Goal: Complete application form: Complete application form

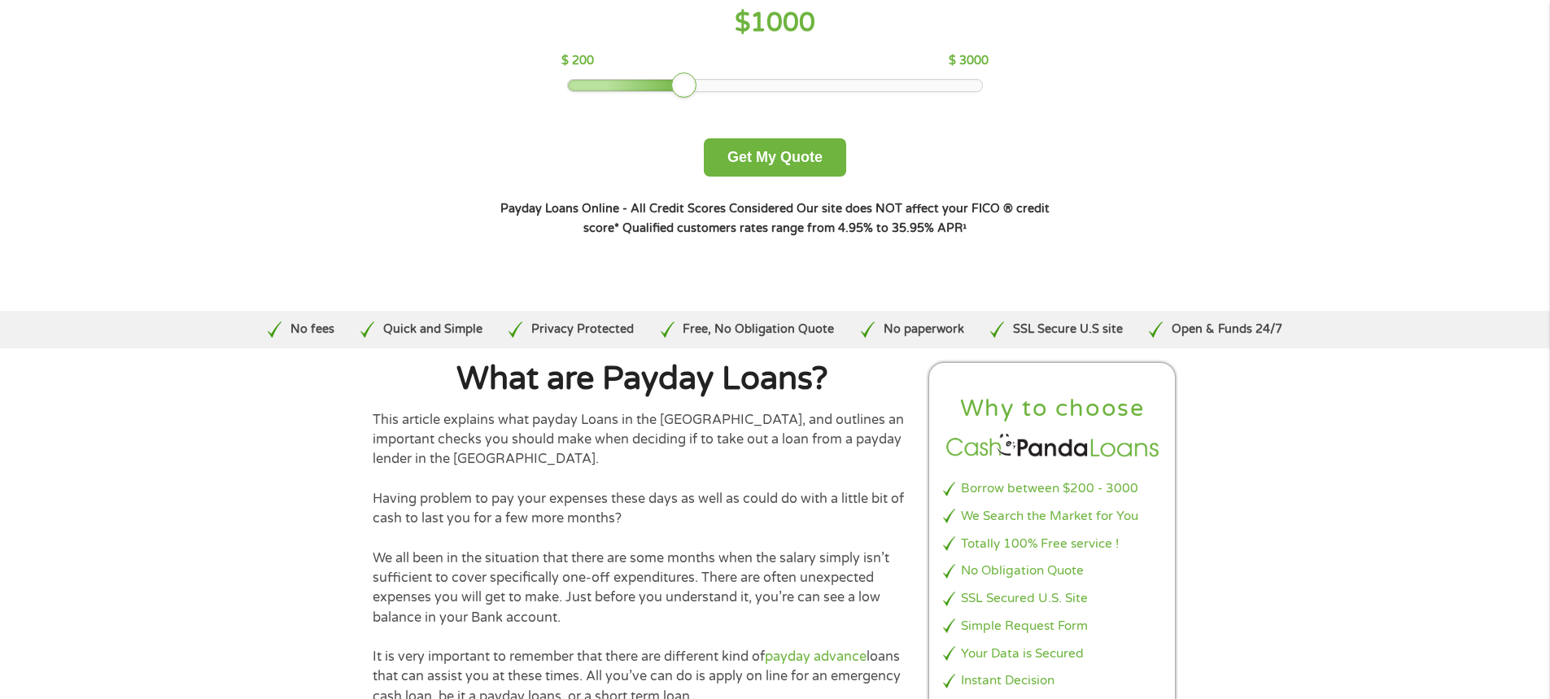
scroll to position [244, 0]
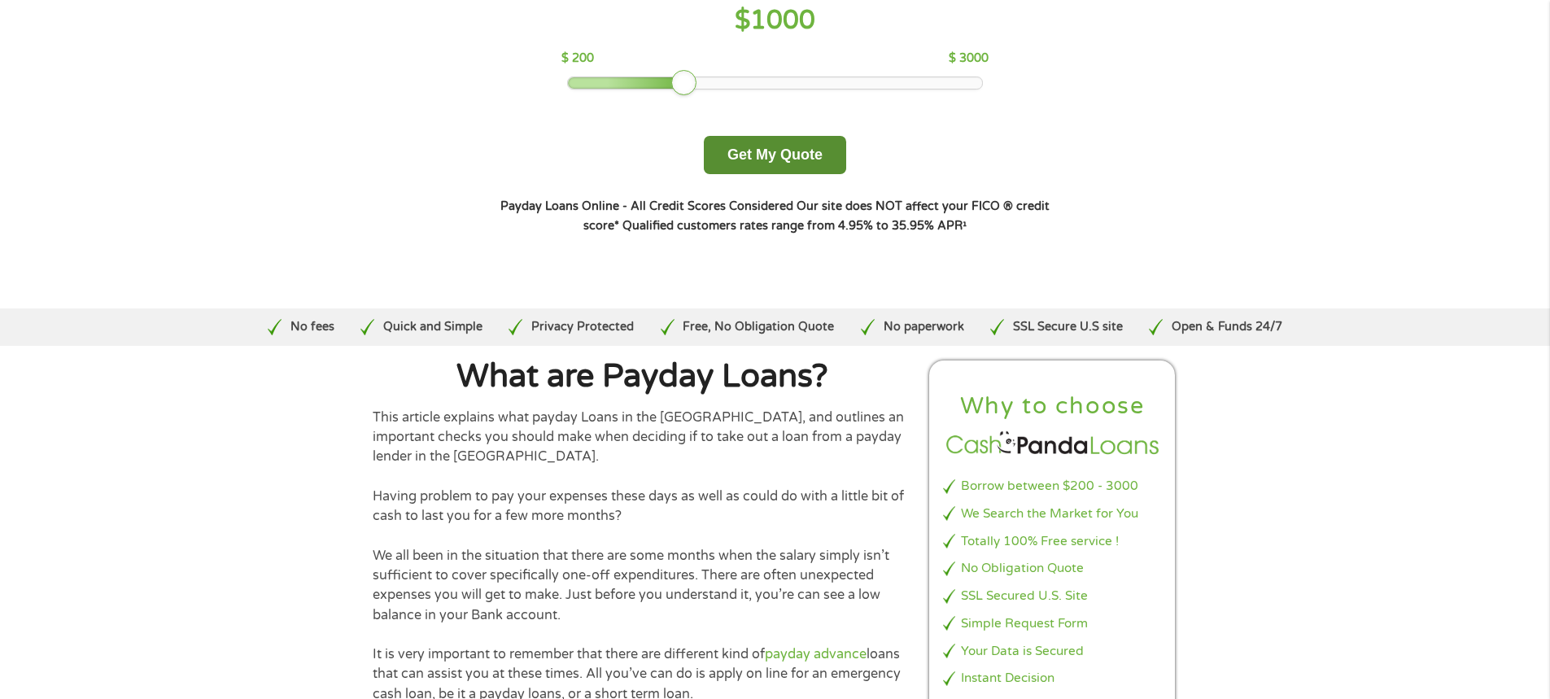
click at [787, 164] on button "Get My Quote" at bounding box center [775, 155] width 142 height 38
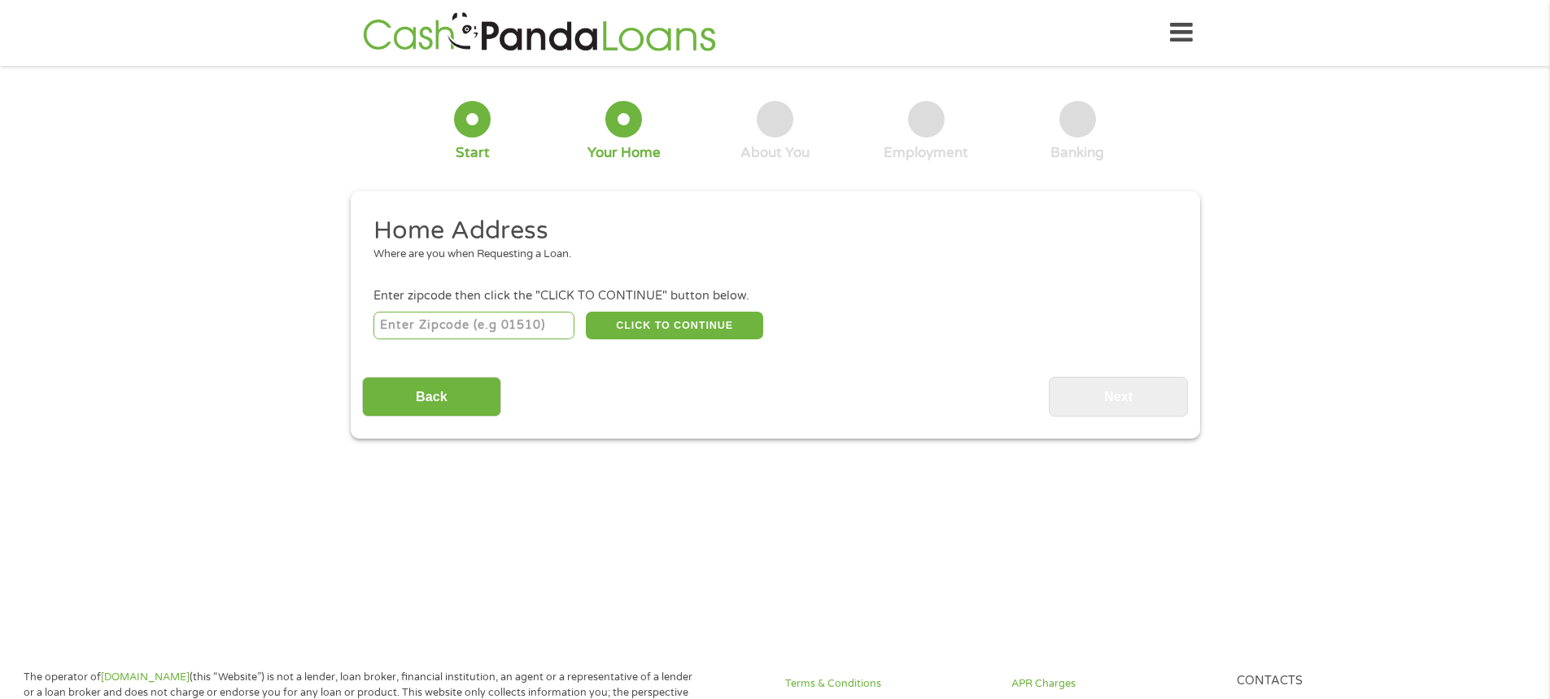
click at [504, 331] on input "number" at bounding box center [473, 326] width 201 height 28
type input "43229"
click at [649, 323] on button "CLICK TO CONTINUE" at bounding box center [674, 326] width 177 height 28
type input "43229"
type input "Columbus"
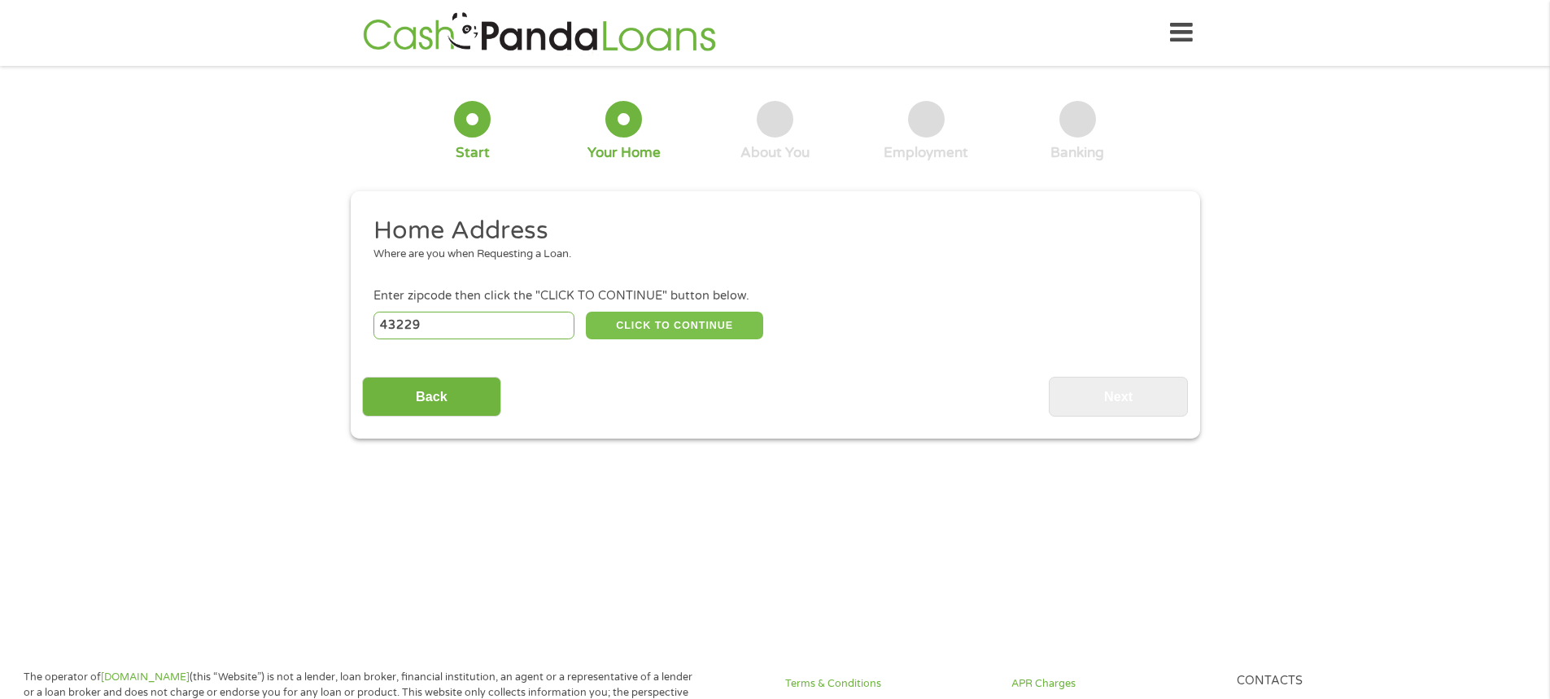
select select "[US_STATE]"
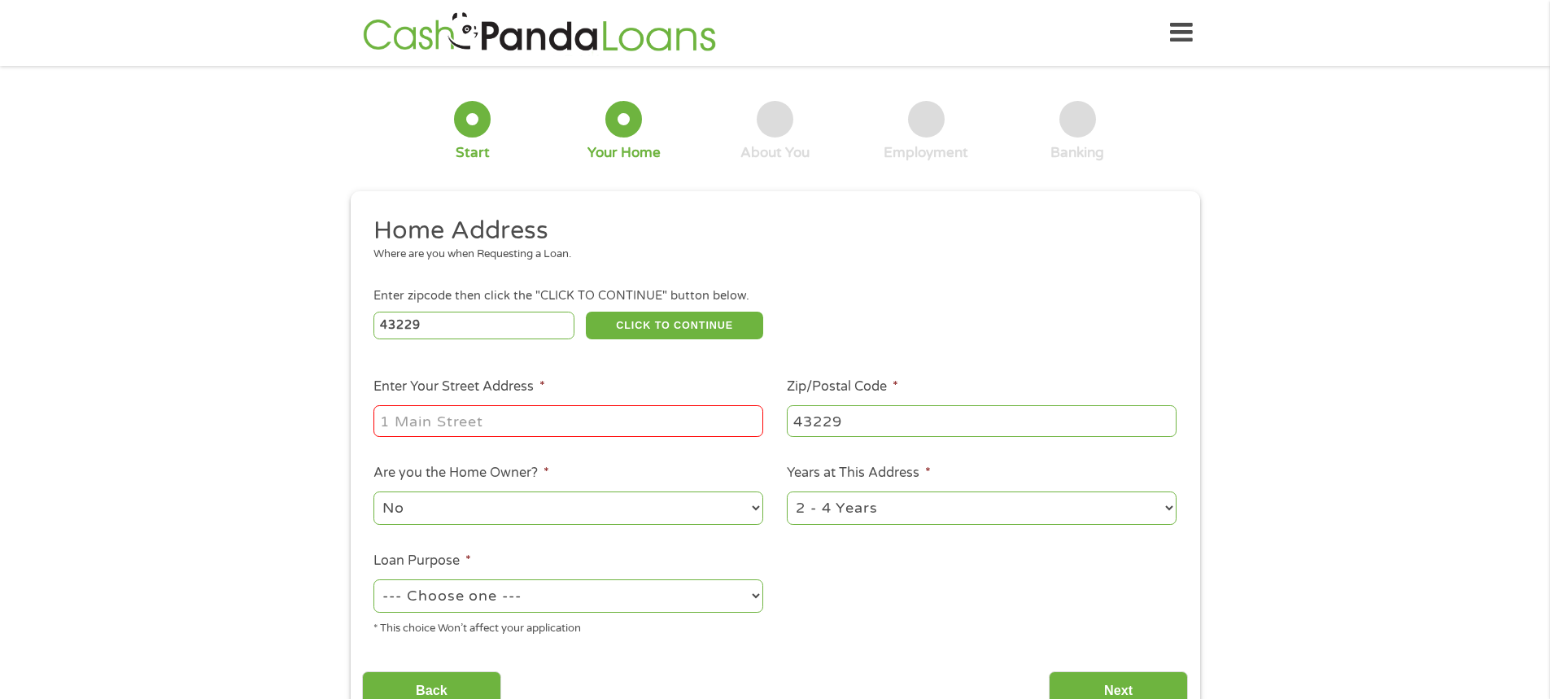
click at [556, 421] on input "Enter Your Street Address *" at bounding box center [568, 420] width 390 height 31
type input "5475 Cedarbush Rd"
click at [908, 504] on select "1 Year or less 1 - 2 Years 2 - 4 Years Over 4 Years" at bounding box center [982, 507] width 390 height 33
select select "60months"
click at [787, 491] on select "1 Year or less 1 - 2 Years 2 - 4 Years Over 4 Years" at bounding box center [982, 507] width 390 height 33
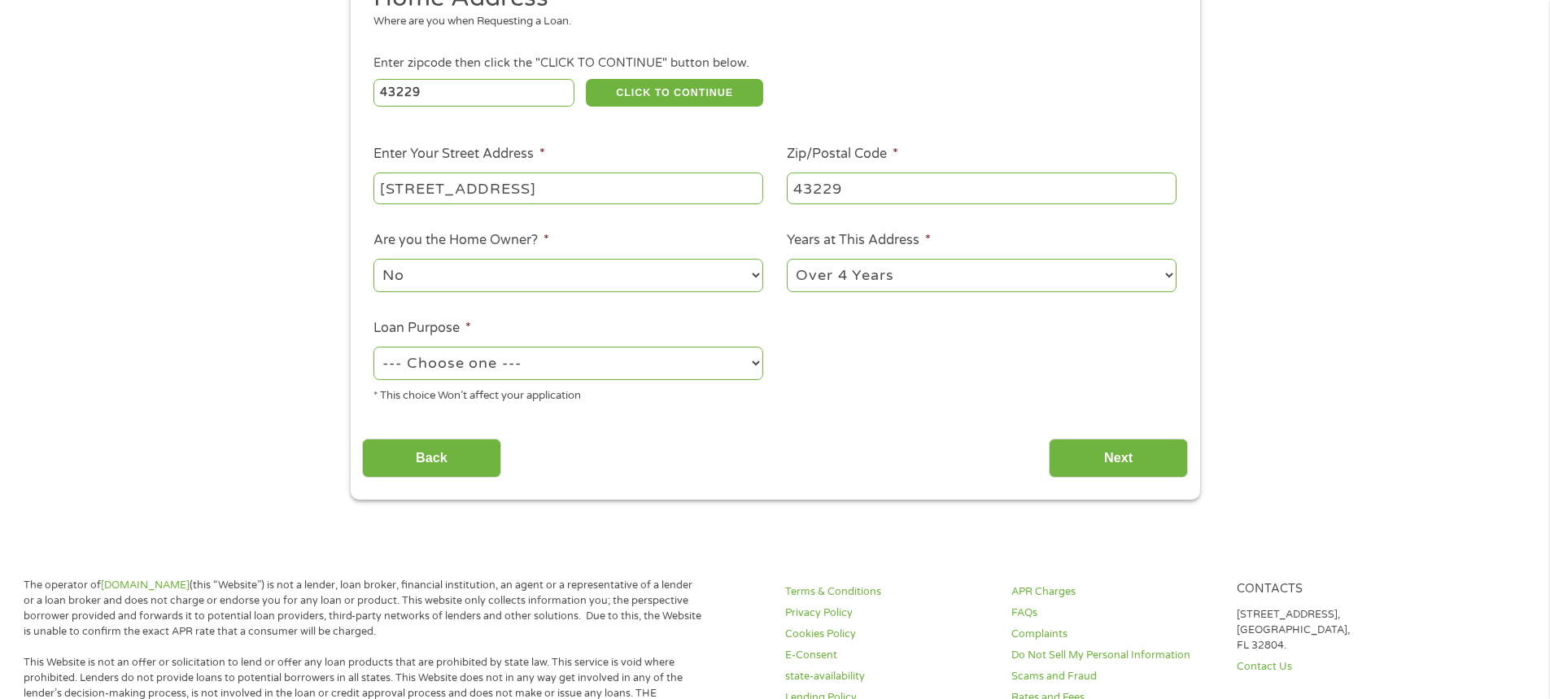
scroll to position [244, 0]
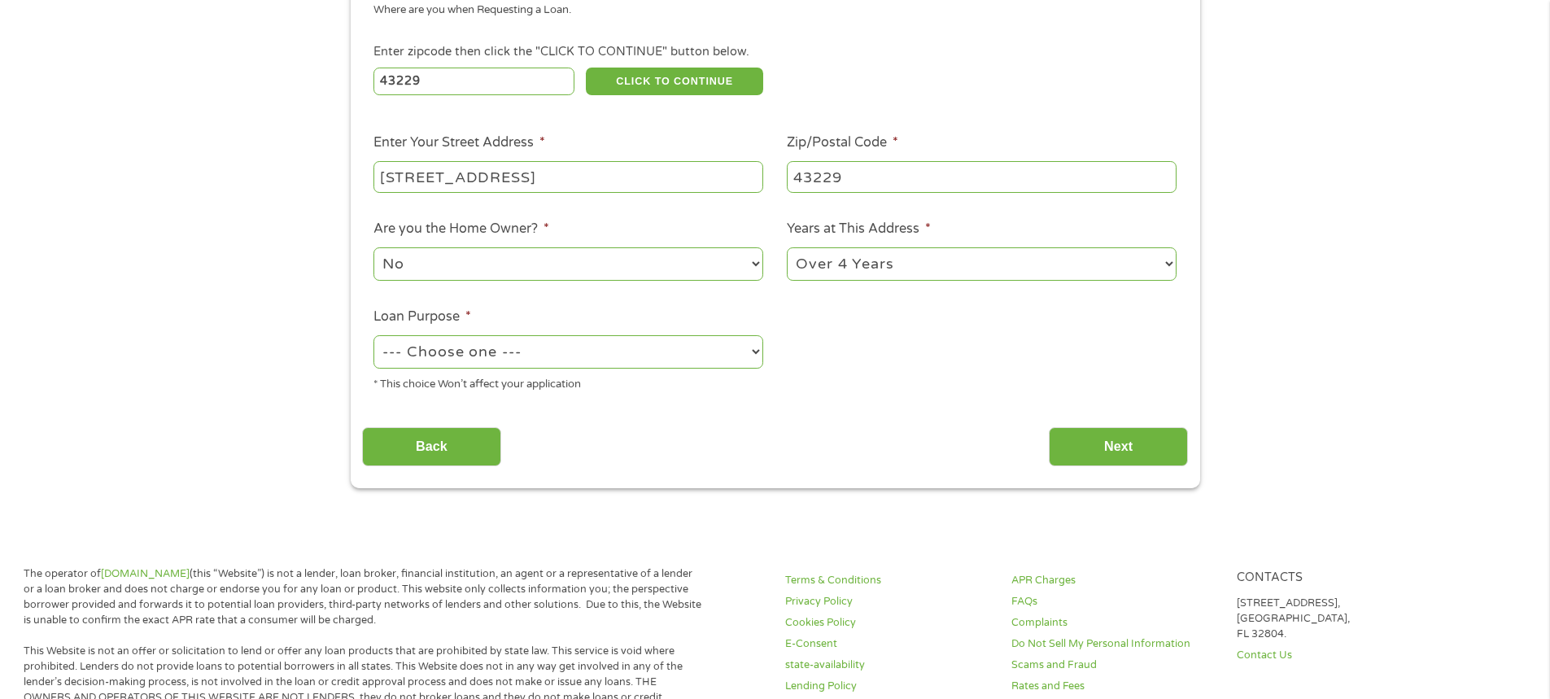
click at [595, 333] on div "--- Choose one --- Pay Bills Debt Consolidation Home Improvement Major Purchase…" at bounding box center [568, 352] width 390 height 39
click at [595, 346] on select "--- Choose one --- Pay Bills Debt Consolidation Home Improvement Major Purchase…" at bounding box center [568, 351] width 390 height 33
select select "other"
click at [373, 335] on select "--- Choose one --- Pay Bills Debt Consolidation Home Improvement Major Purchase…" at bounding box center [568, 351] width 390 height 33
drag, startPoint x: 463, startPoint y: 263, endPoint x: 443, endPoint y: 259, distance: 20.7
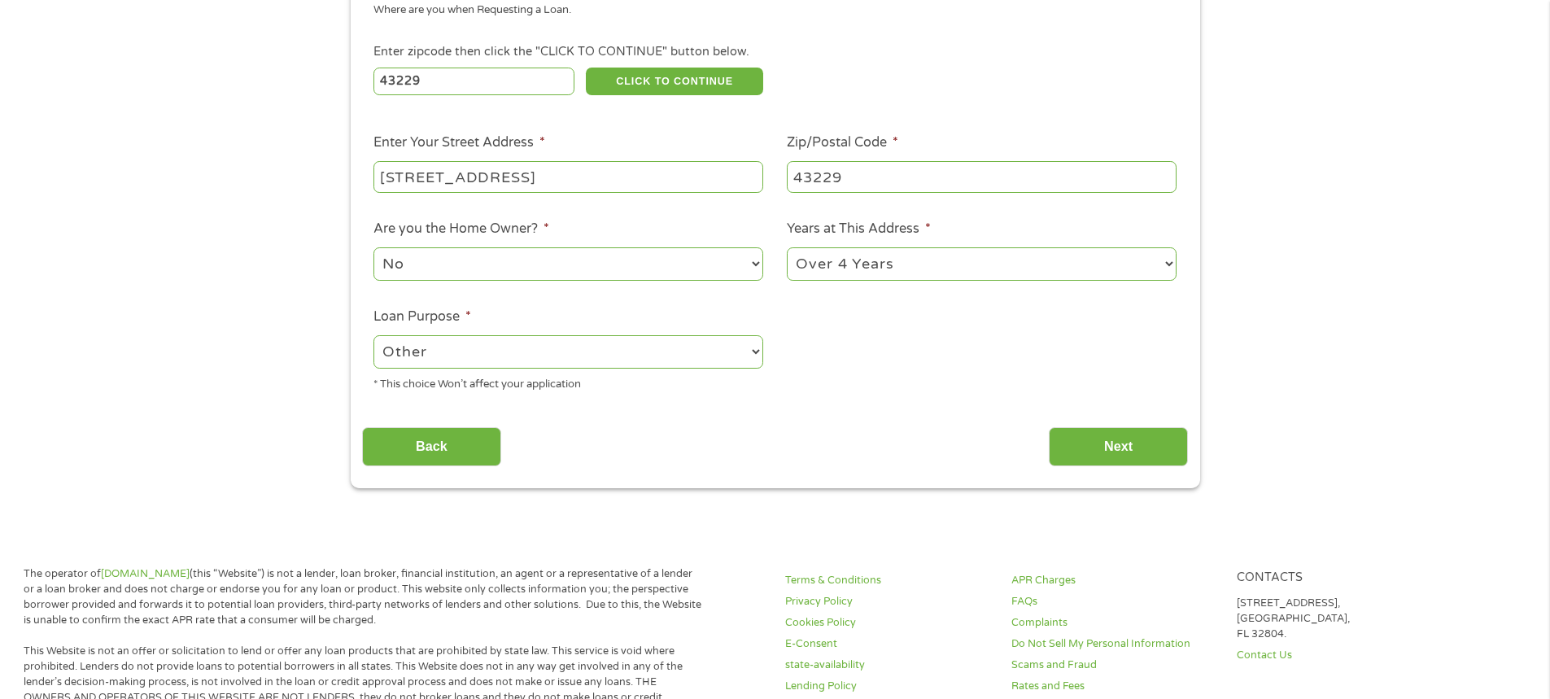
click at [443, 259] on select "No Yes" at bounding box center [568, 263] width 390 height 33
select select "yes"
click at [373, 247] on select "No Yes" at bounding box center [568, 263] width 390 height 33
click at [1097, 434] on input "Next" at bounding box center [1118, 447] width 139 height 40
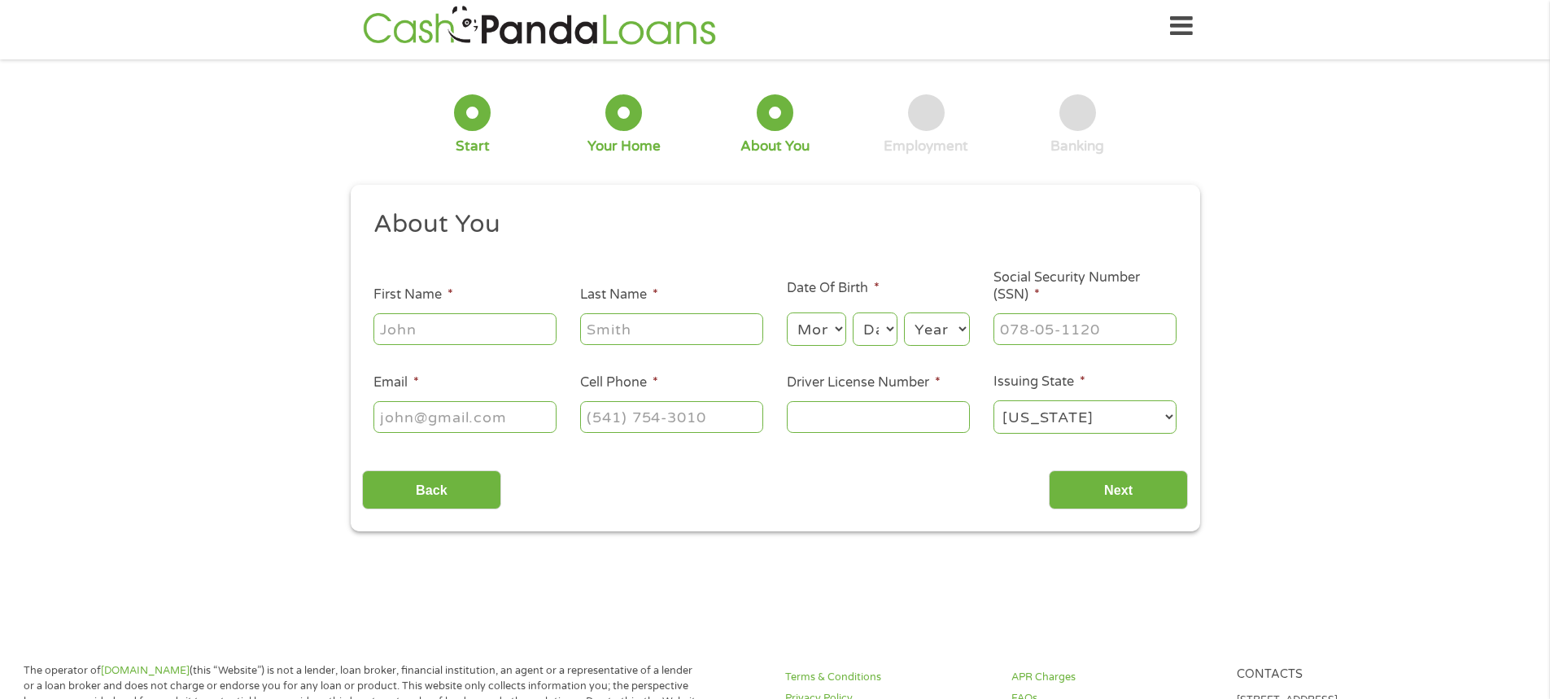
scroll to position [0, 0]
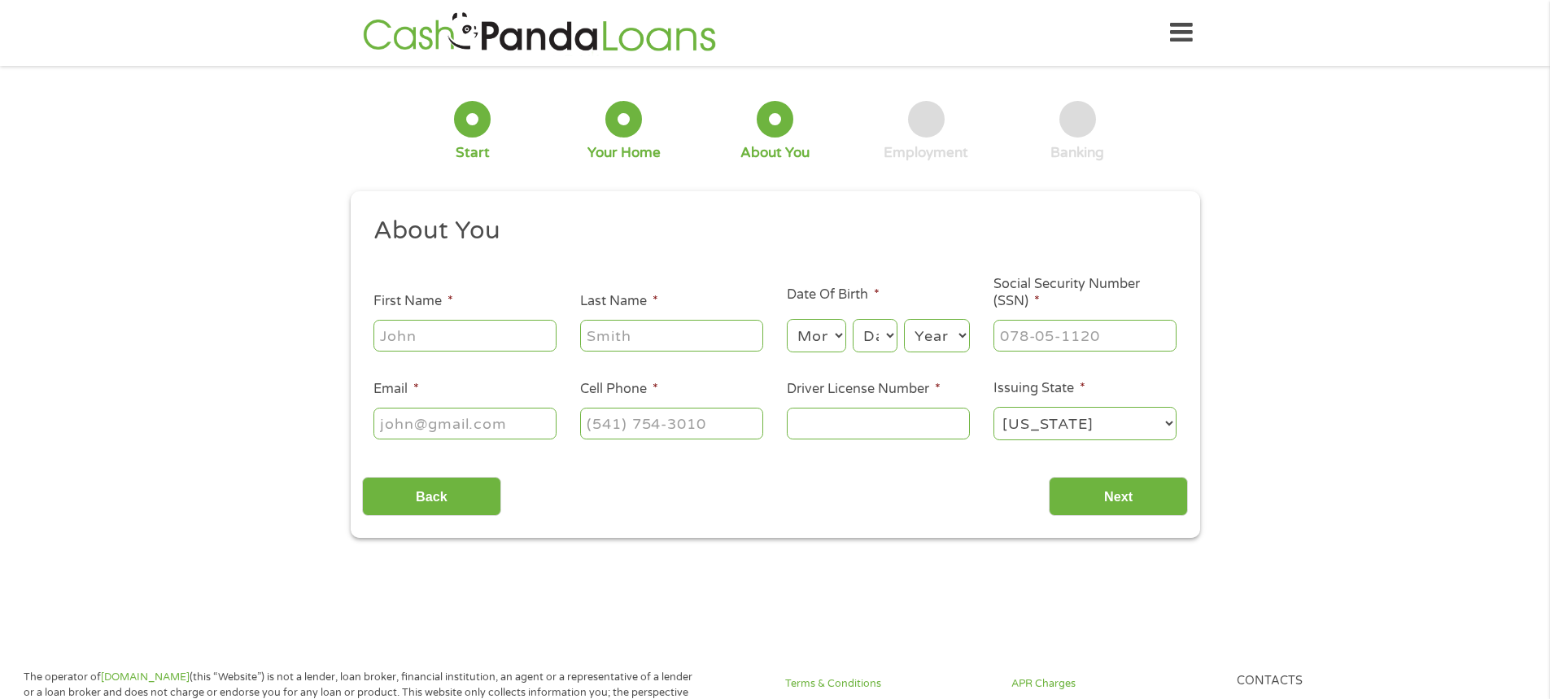
click at [483, 344] on input "First Name *" at bounding box center [464, 335] width 183 height 31
type input "Desarie"
type input "Dowers"
type input "WildFlowers13579@gmail.com"
type input "(380) 232-0153"
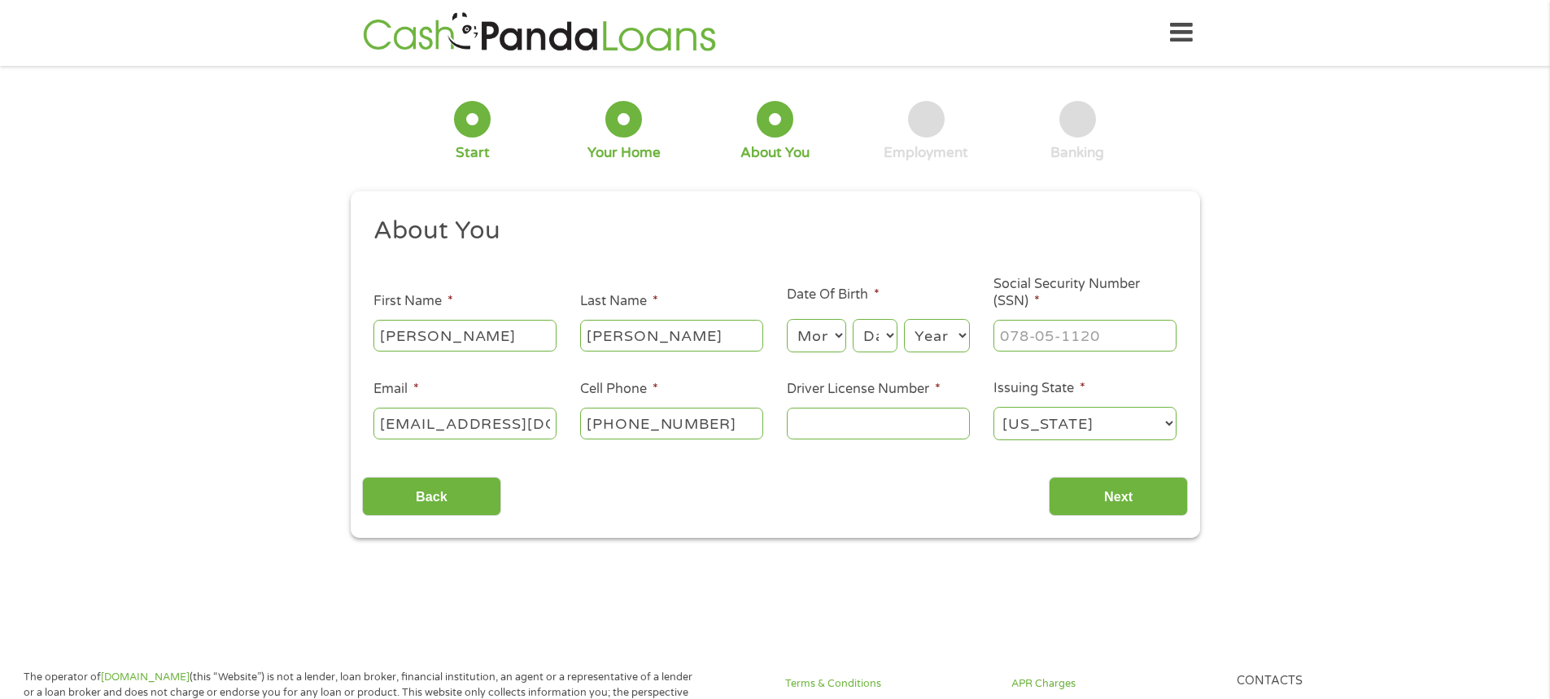
click at [817, 329] on select "Month 1 2 3 4 5 6 7 8 9 10 11 12" at bounding box center [816, 335] width 59 height 33
select select "11"
click at [787, 319] on select "Month 1 2 3 4 5 6 7 8 9 10 11 12" at bounding box center [816, 335] width 59 height 33
select select "12"
select select "1962"
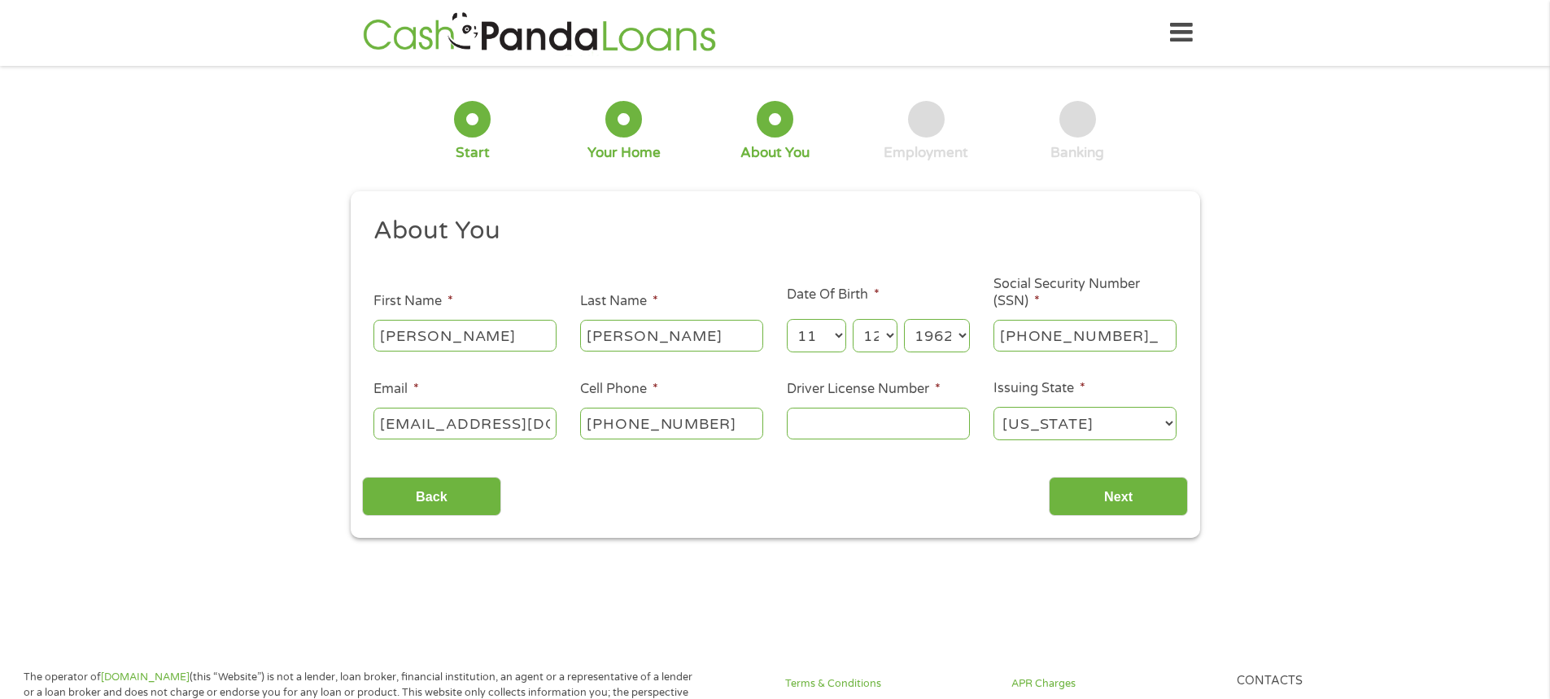
type input "282-66-5630"
type input "WildFlower(380) 232-0153s13579@gmail.com"
type input "(___) ___-____"
type input "WildFlower13579@gmail.com"
click at [597, 424] on input "(___) ___-____" at bounding box center [671, 423] width 183 height 31
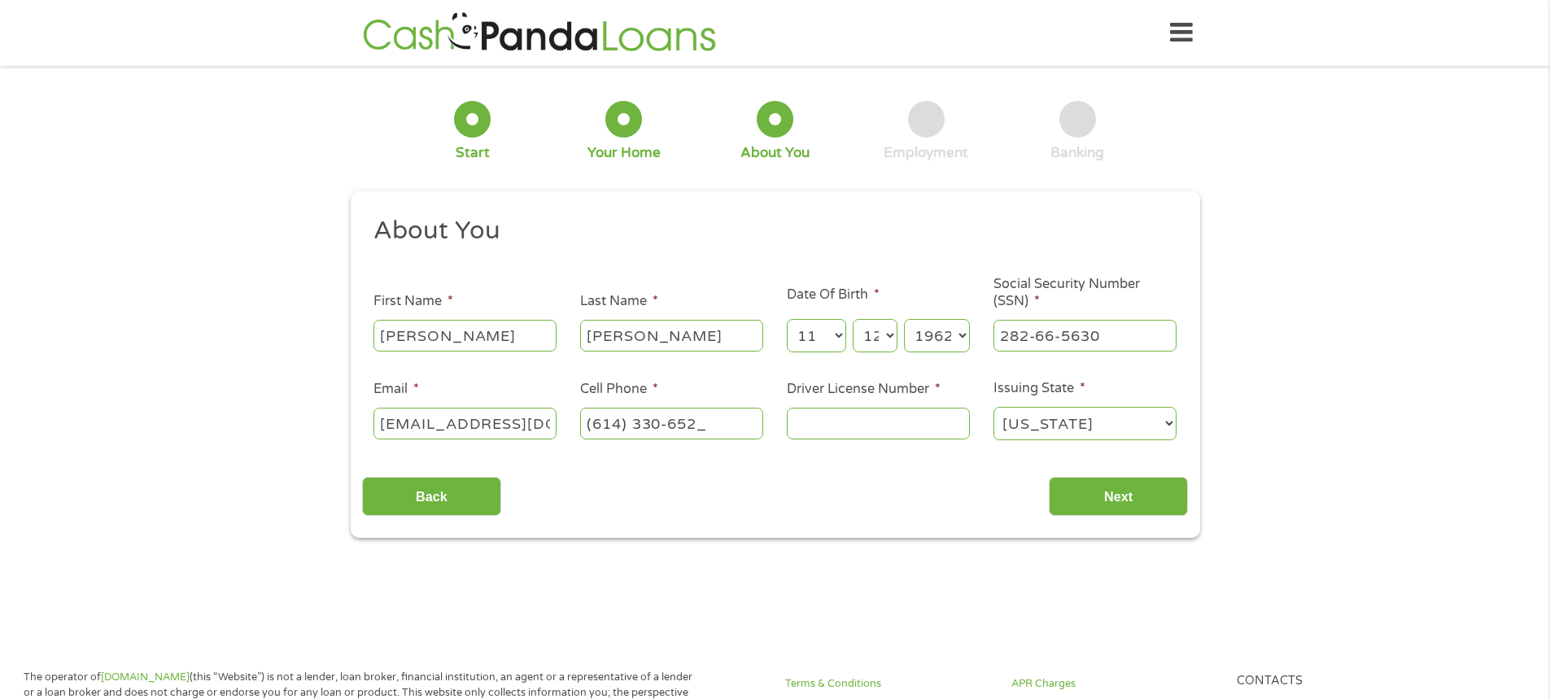
type input "(614) 330-6522"
type input "QC103246"
click at [1129, 500] on input "Next" at bounding box center [1118, 497] width 139 height 40
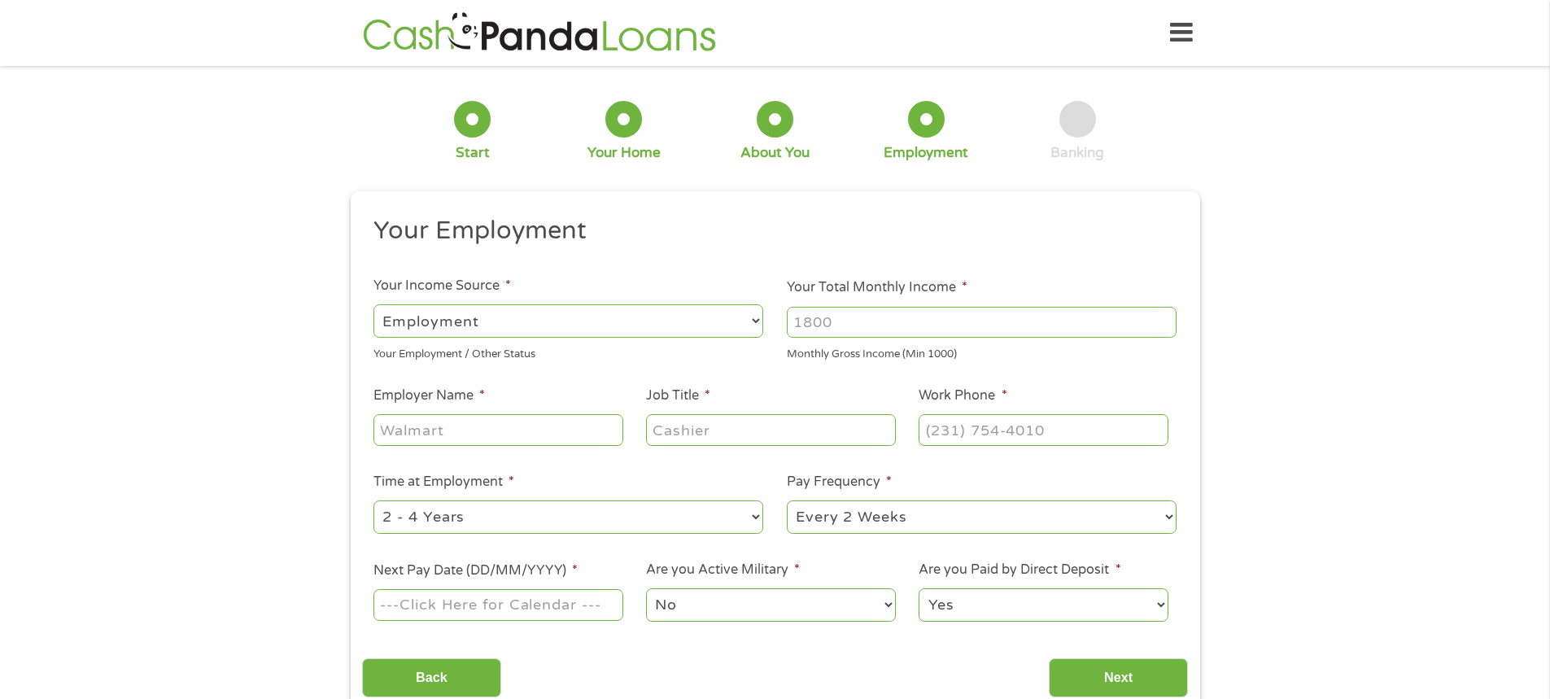
click at [628, 319] on select "--- Choose one --- Employment Self Employed Benefits" at bounding box center [568, 320] width 390 height 33
click at [833, 328] on input "Your Total Monthly Income *" at bounding box center [982, 322] width 390 height 31
type input "3711.27"
type input ":"
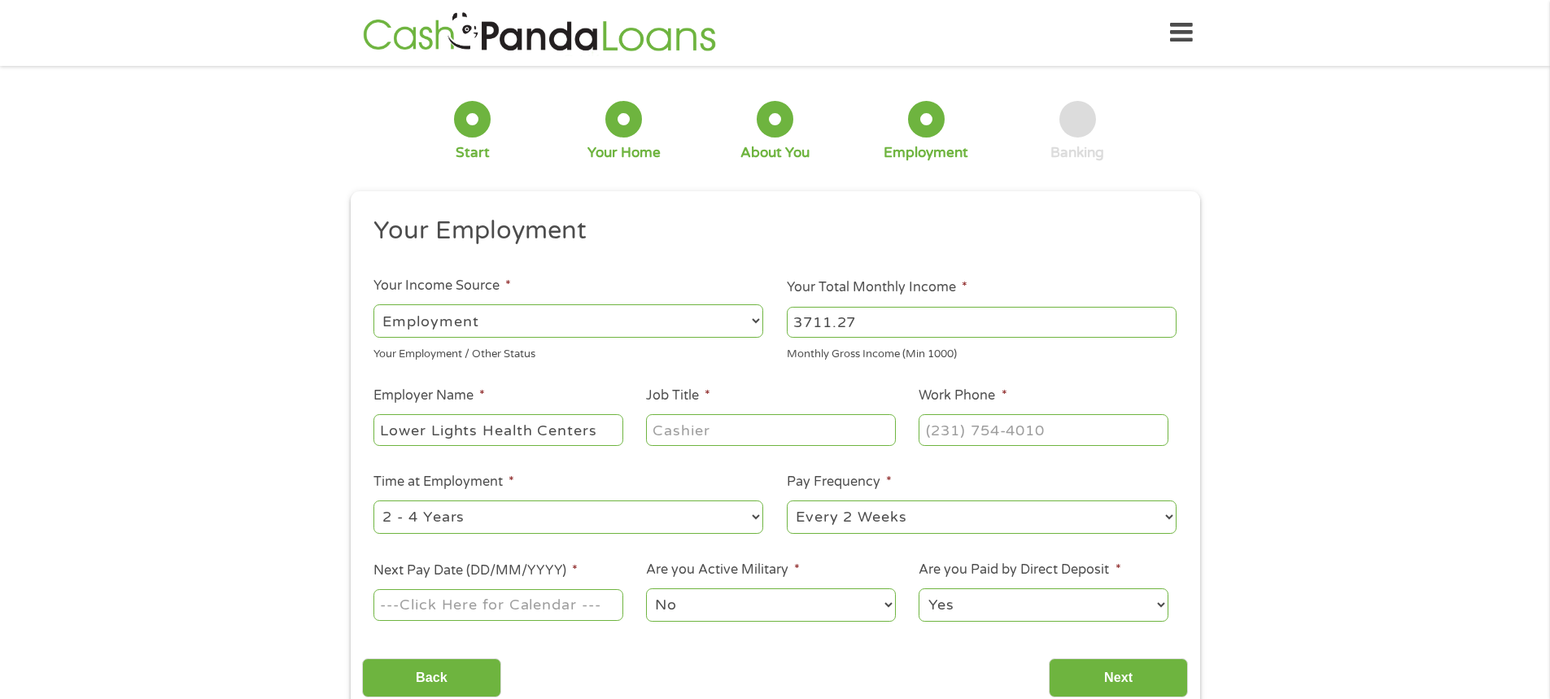
type input "Lower Lights Health Centers"
type input "Pt Financial Lead"
type input "(614) 274-1455"
click at [674, 520] on select "--- Choose one --- 1 Year or less 1 - 2 Years 2 - 4 Years Over 4 Years" at bounding box center [568, 516] width 390 height 33
select select "60months"
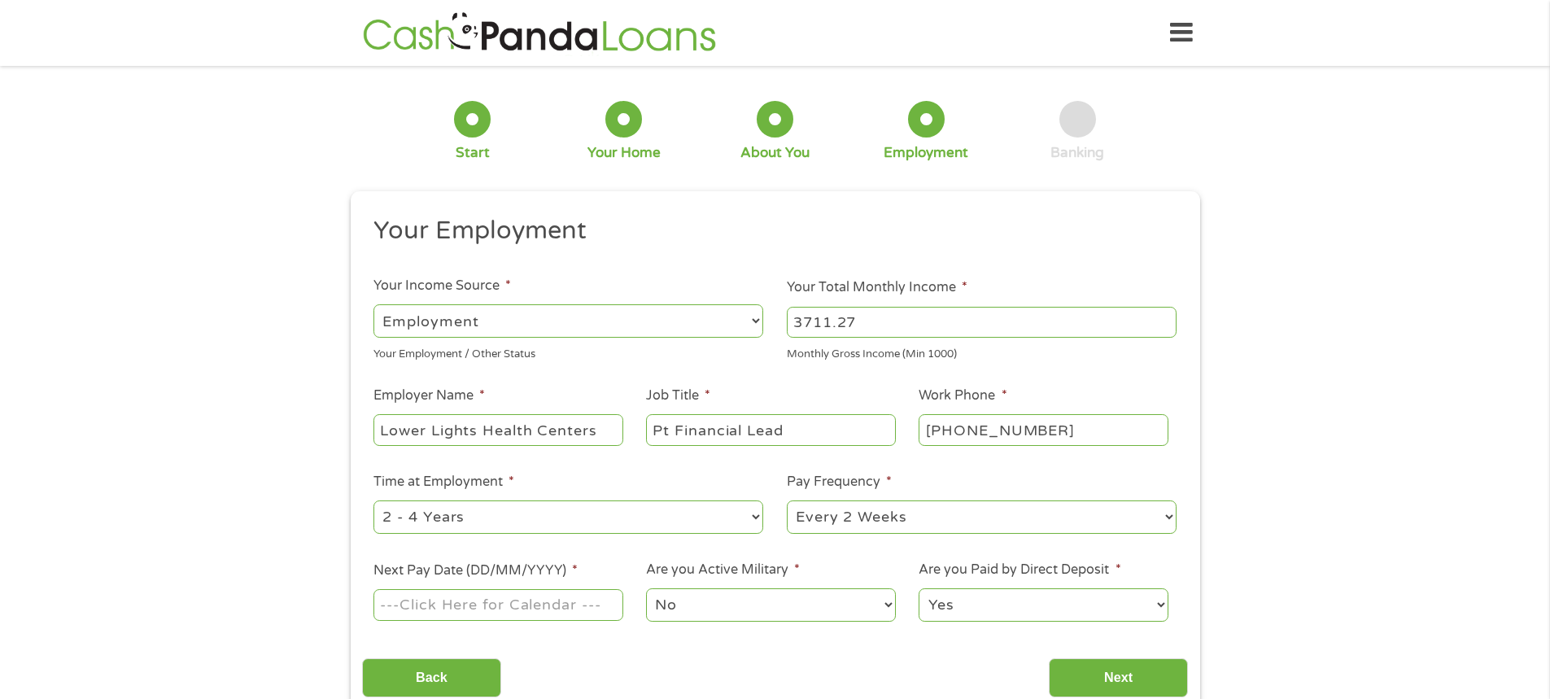
click at [373, 500] on select "--- Choose one --- 1 Year or less 1 - 2 Years 2 - 4 Years Over 4 Years" at bounding box center [568, 516] width 390 height 33
click at [958, 507] on select "--- Choose one --- Every 2 Weeks Every Week Monthly Semi-Monthly" at bounding box center [982, 516] width 390 height 33
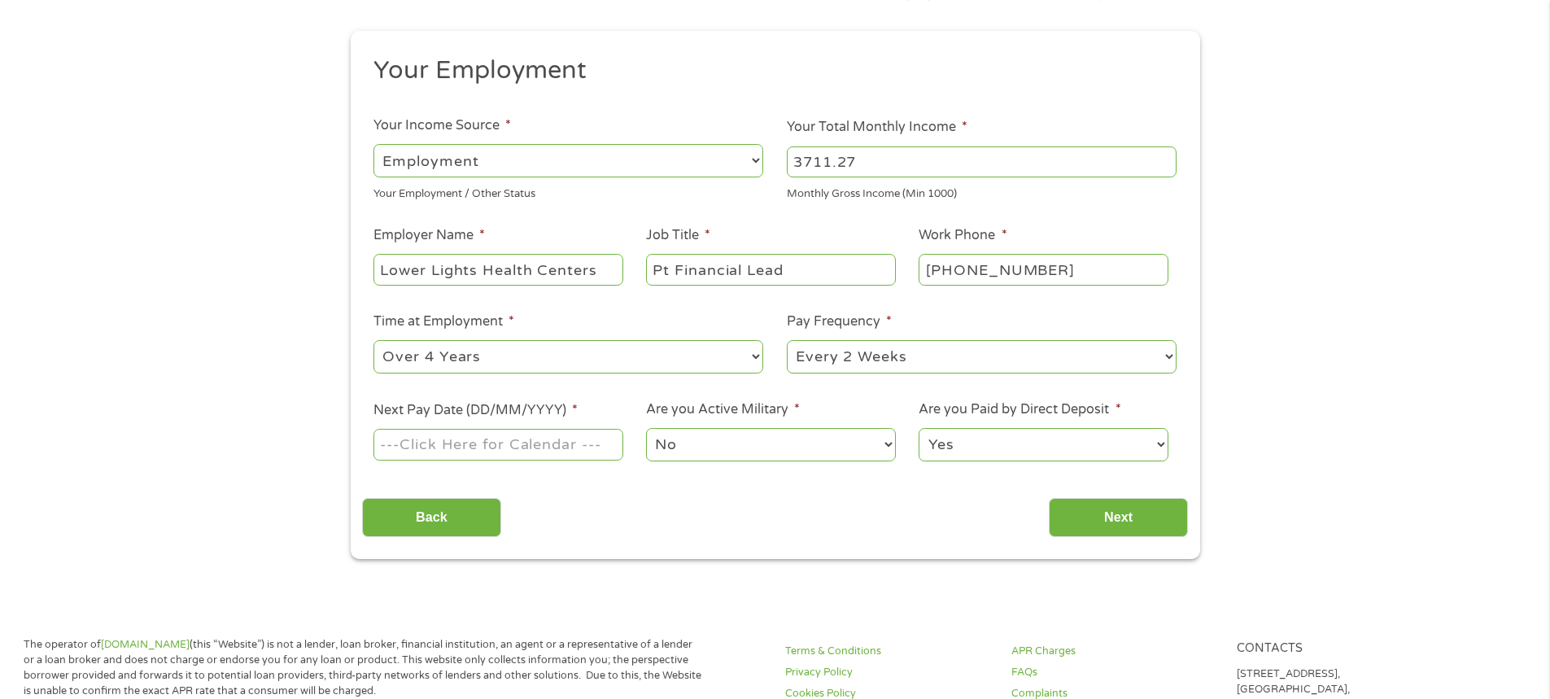
scroll to position [325, 0]
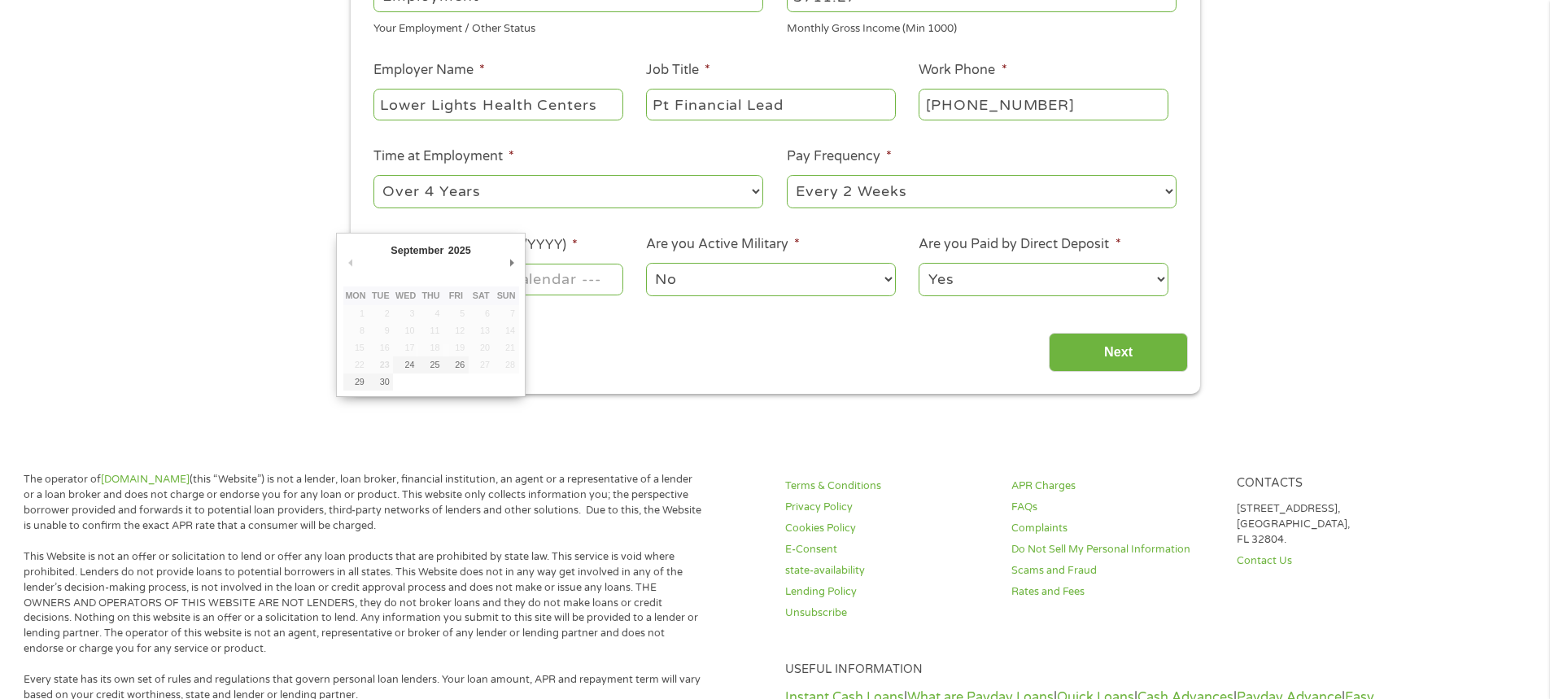
click at [556, 280] on input "Next Pay Date (DD/MM/YYYY) *" at bounding box center [497, 279] width 249 height 31
type input "25/09/2025"
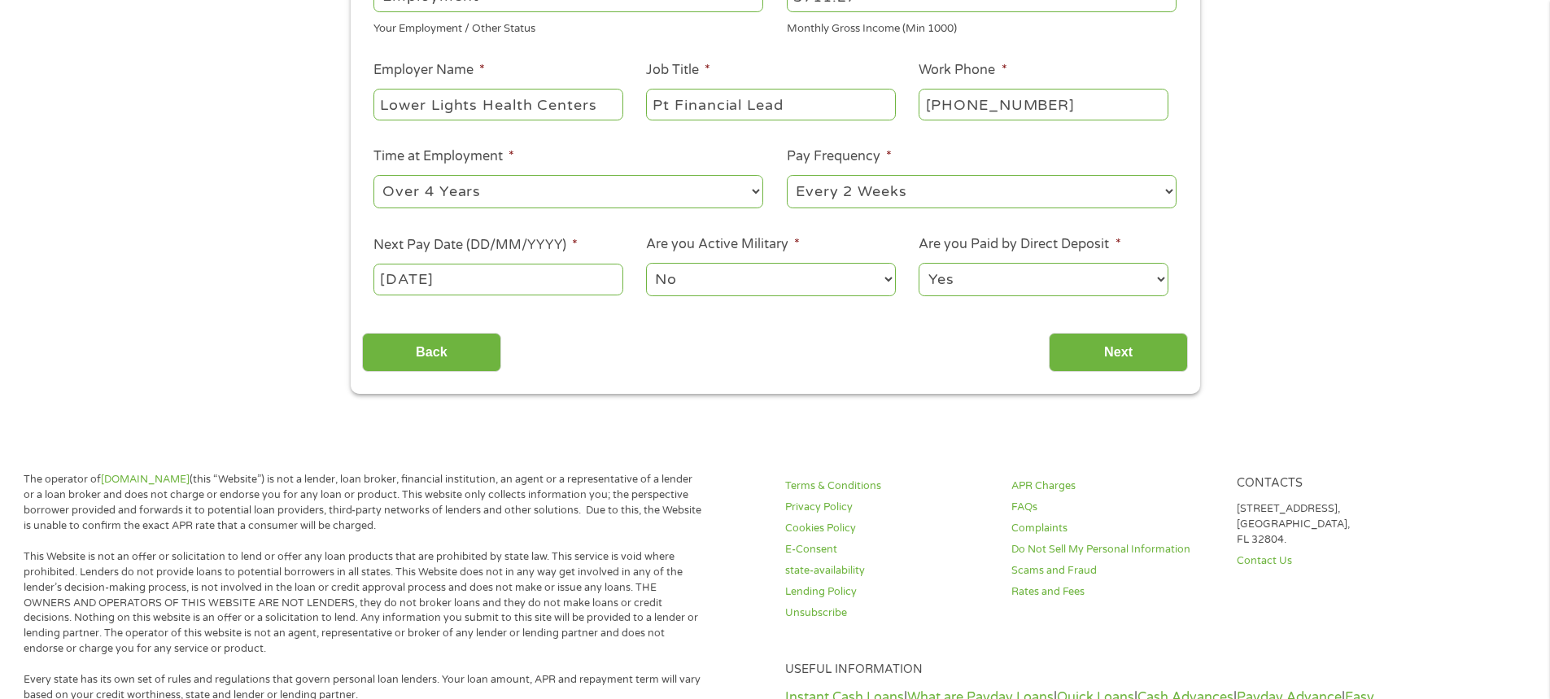
click at [1032, 282] on select "Yes No" at bounding box center [1042, 279] width 249 height 33
click at [1119, 363] on input "Next" at bounding box center [1118, 353] width 139 height 40
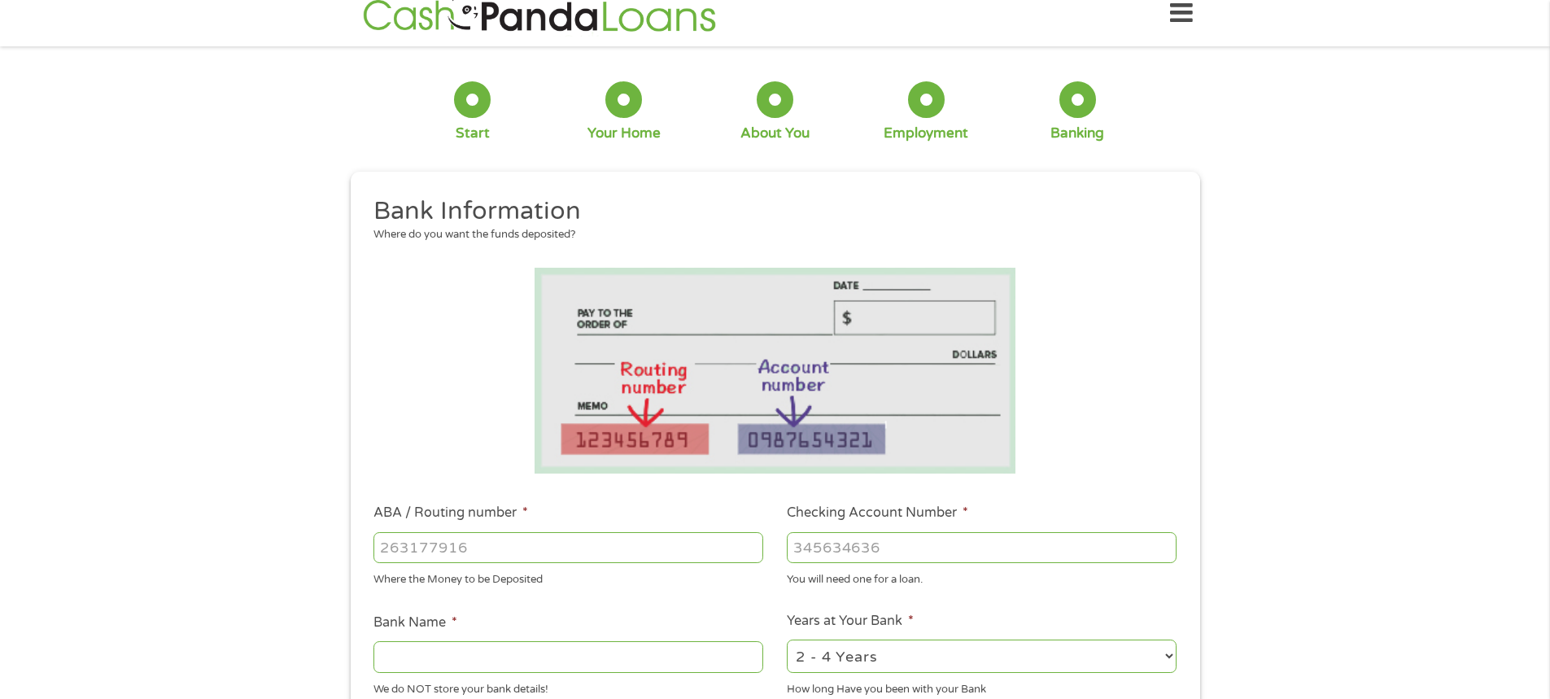
scroll to position [0, 0]
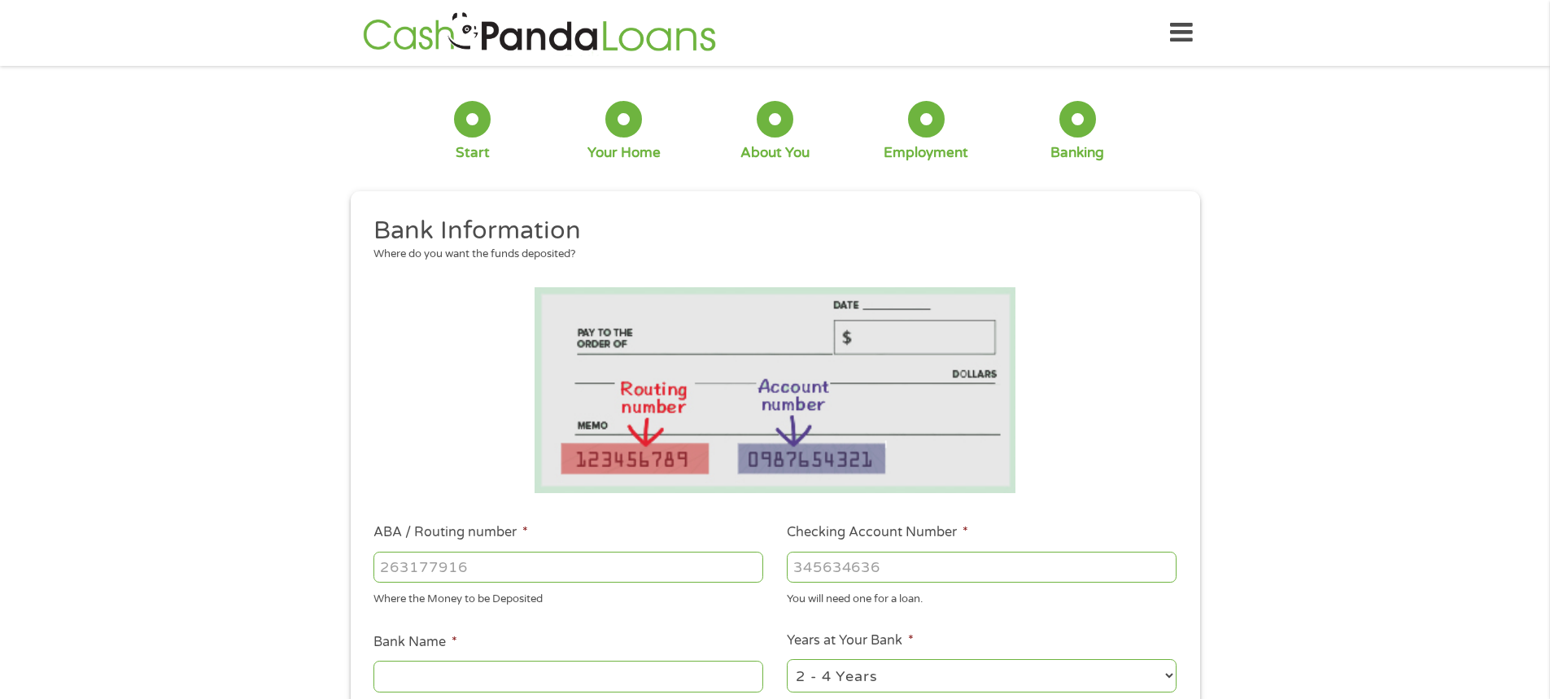
click at [598, 575] on input "ABA / Routing number *" at bounding box center [568, 567] width 390 height 31
type input "103100195"
type input "CENTRAL NATIONAL BANK TRUST"
type input "103100195"
click at [965, 564] on input "Checking Account Number *" at bounding box center [982, 567] width 390 height 31
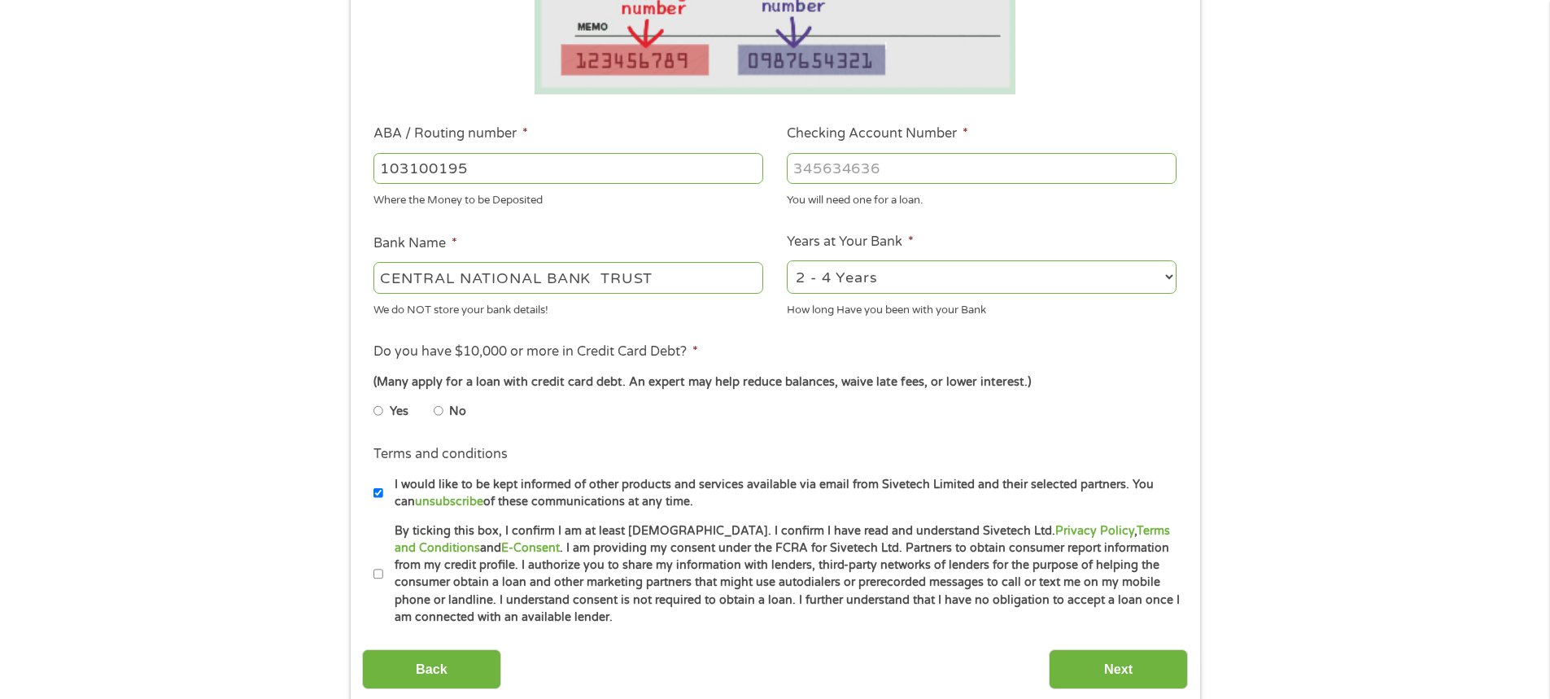
scroll to position [407, 0]
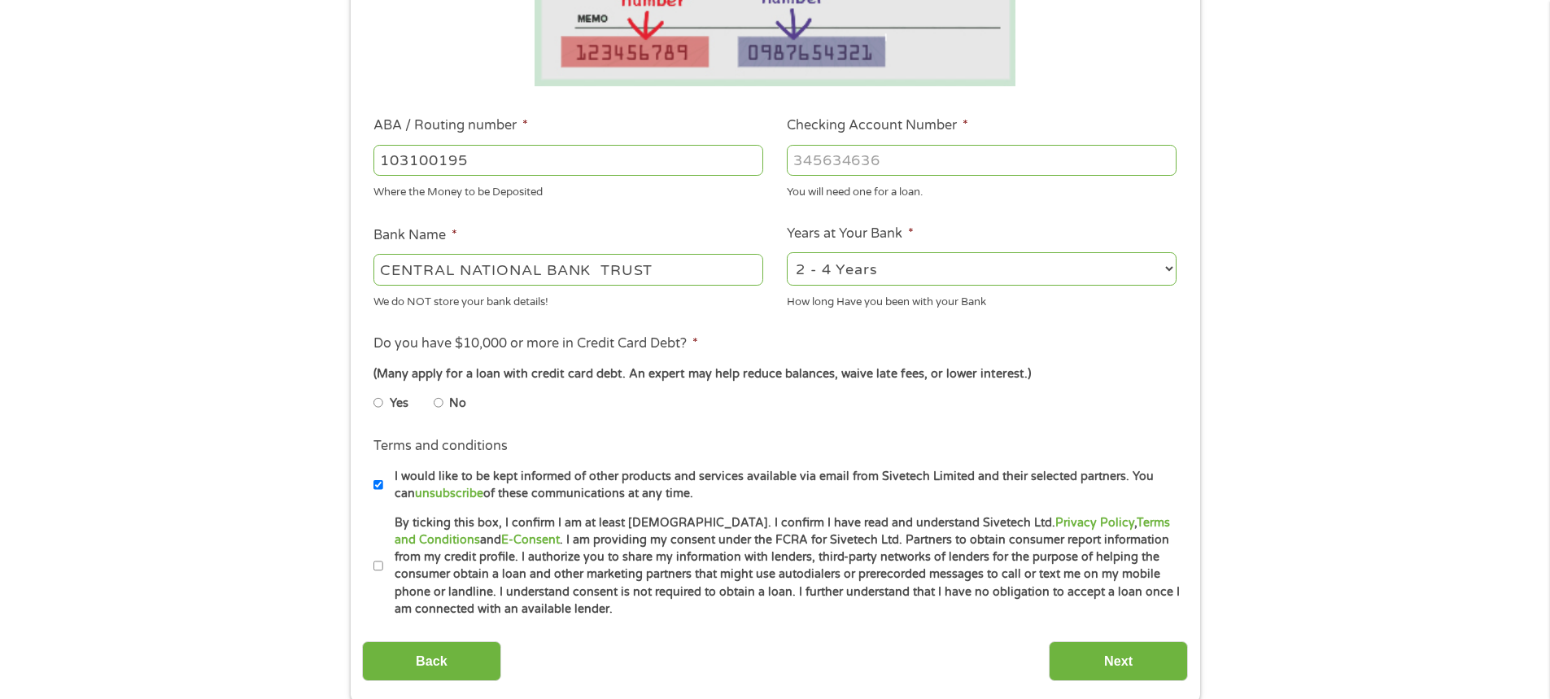
type input "689174515973"
click at [963, 268] on select "2 - 4 Years 6 - 12 Months 1 - 2 Years Over 4 Years" at bounding box center [982, 268] width 390 height 33
select select "24months"
click at [787, 252] on select "2 - 4 Years 6 - 12 Months 1 - 2 Years Over 4 Years" at bounding box center [982, 268] width 390 height 33
click at [436, 404] on input "No" at bounding box center [439, 403] width 10 height 26
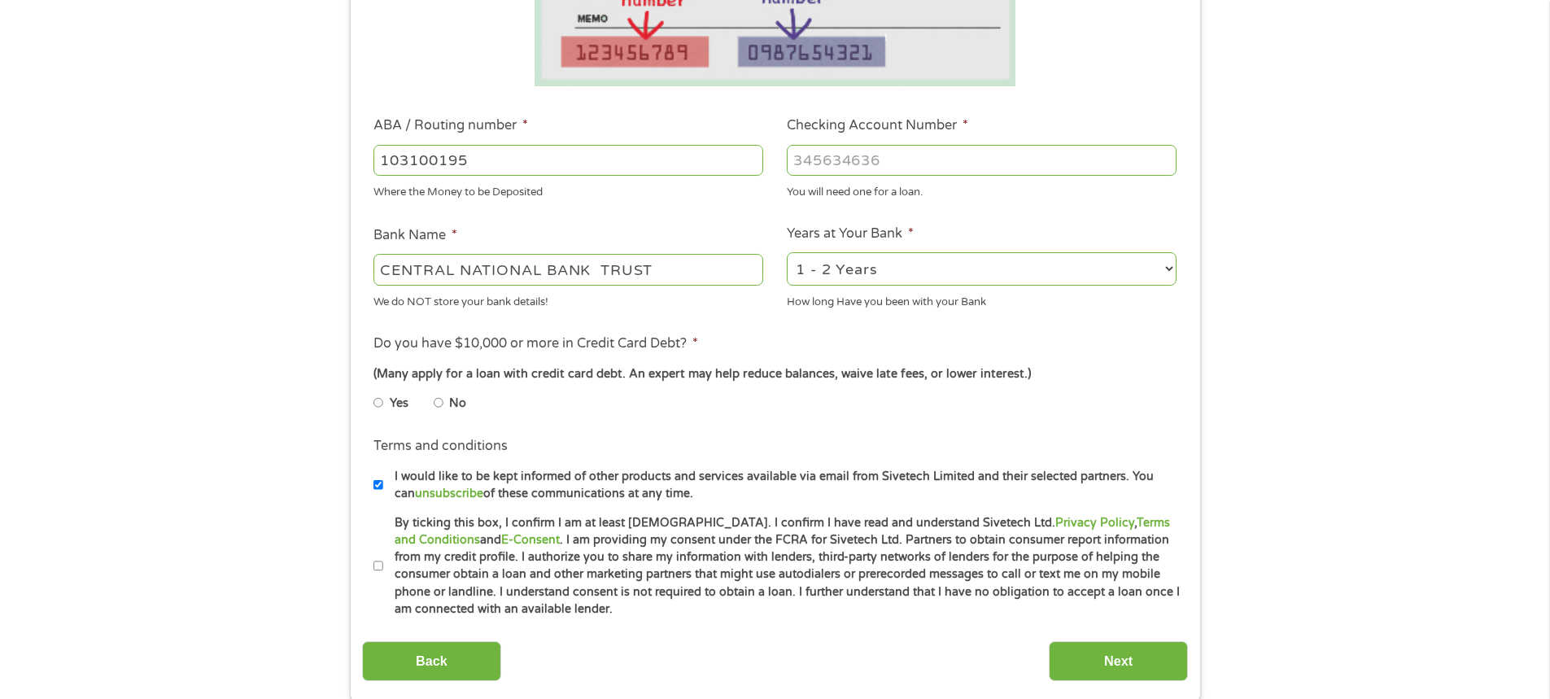
radio input "true"
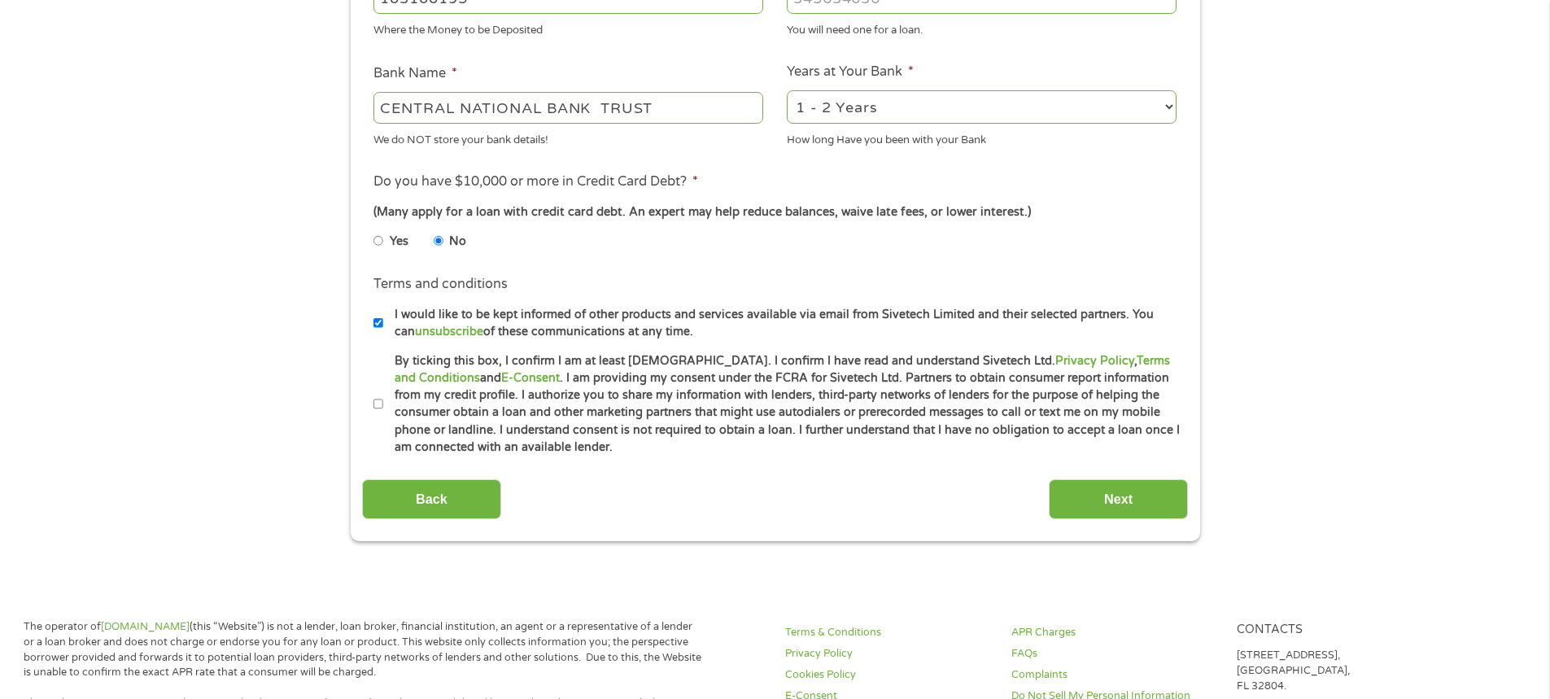
scroll to position [569, 0]
click at [374, 399] on input "By ticking this box, I confirm I am at least 18 years old. I confirm I have rea…" at bounding box center [378, 403] width 10 height 26
checkbox input "true"
click at [1123, 474] on div "Back Next" at bounding box center [775, 492] width 826 height 51
click at [1119, 490] on input "Next" at bounding box center [1118, 498] width 139 height 40
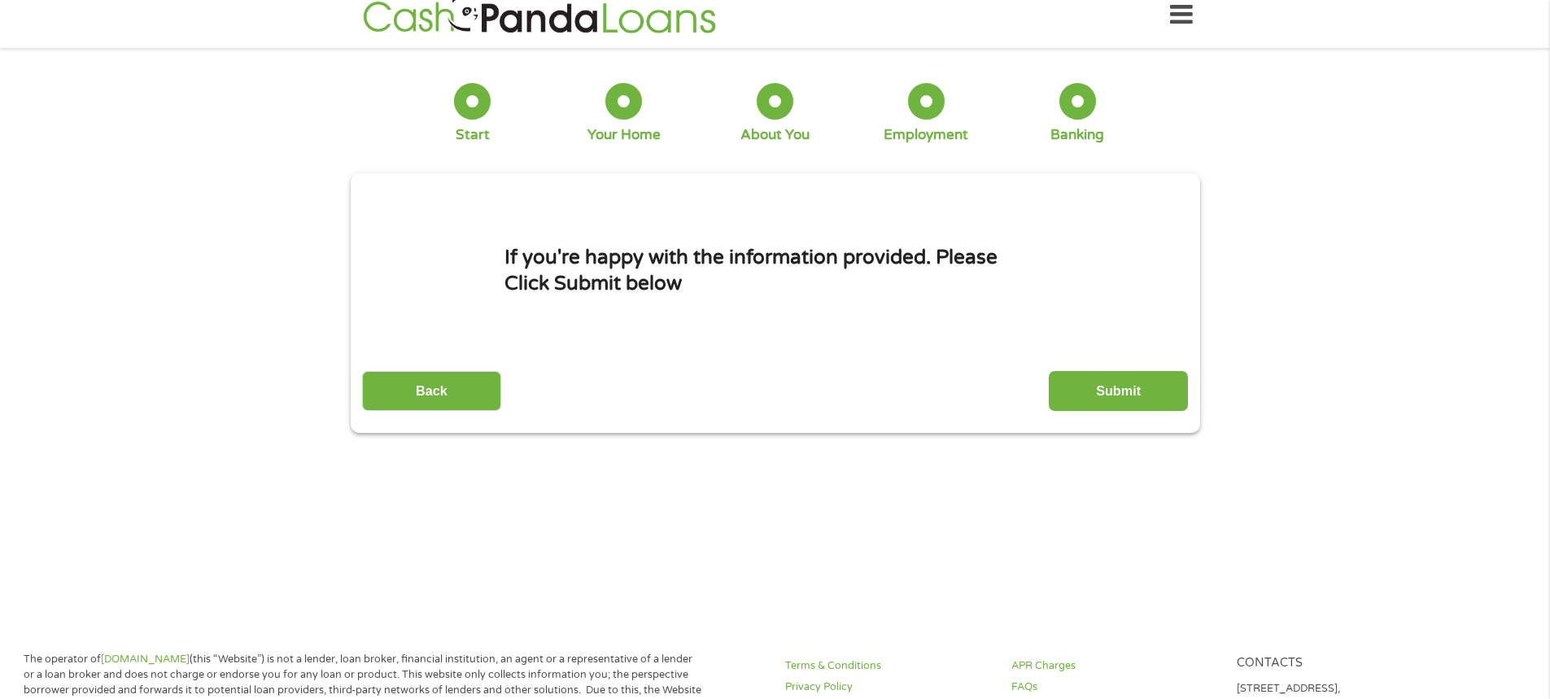
scroll to position [0, 0]
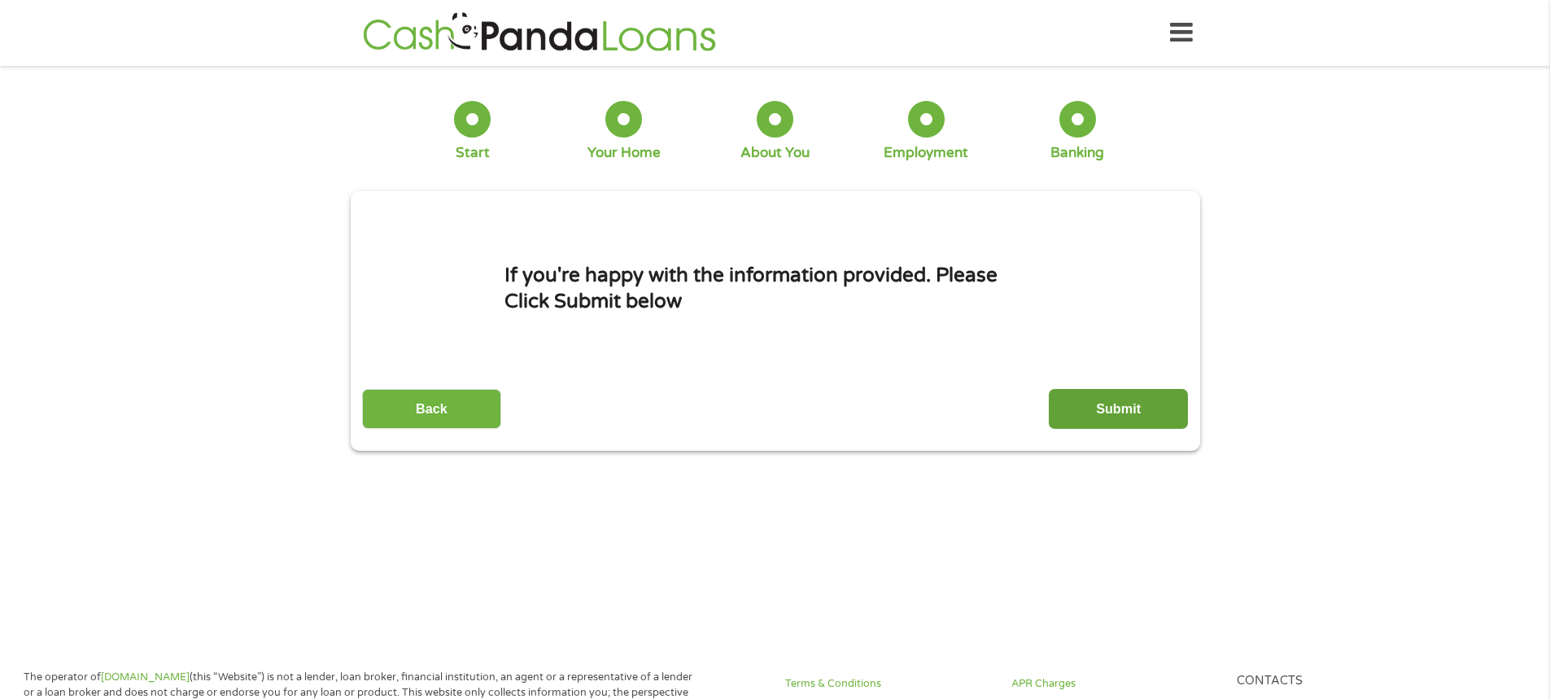
click at [1140, 403] on input "Submit" at bounding box center [1118, 409] width 139 height 40
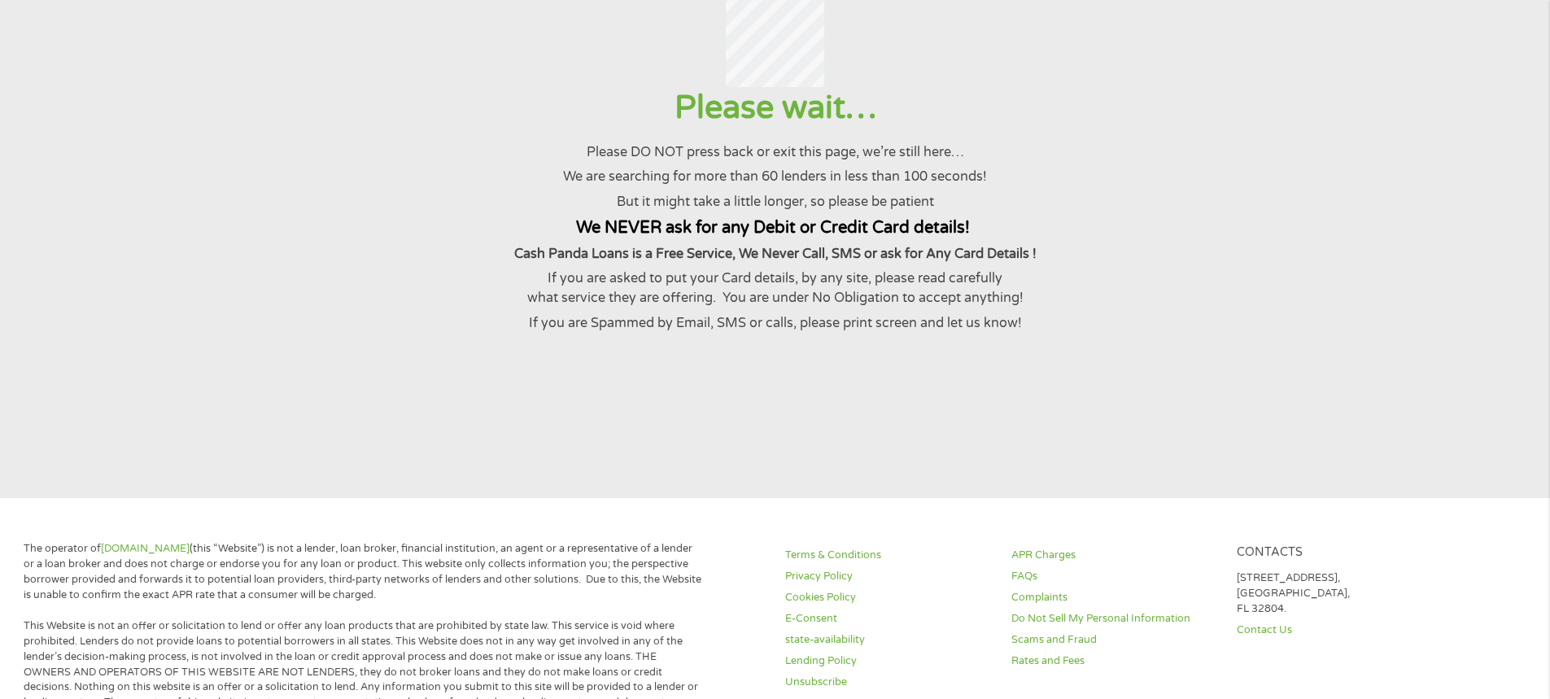
scroll to position [163, 0]
